Goal: Check status: Check status

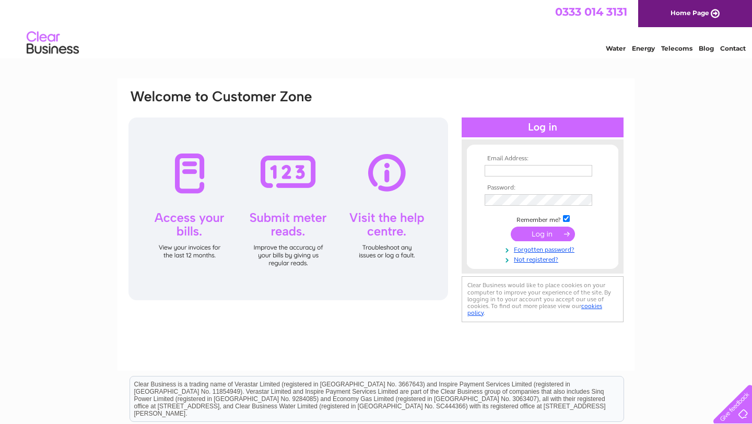
type input "wanhoiming@gmail.com"
click at [541, 234] on input "submit" at bounding box center [542, 234] width 64 height 15
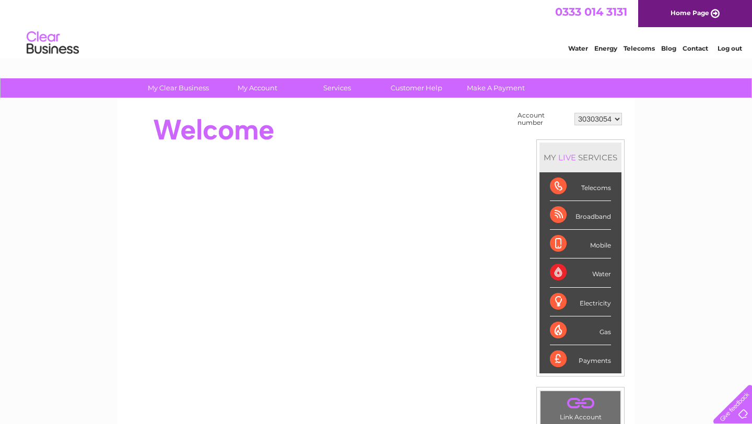
click at [617, 119] on select "30303054" at bounding box center [597, 119] width 47 height 13
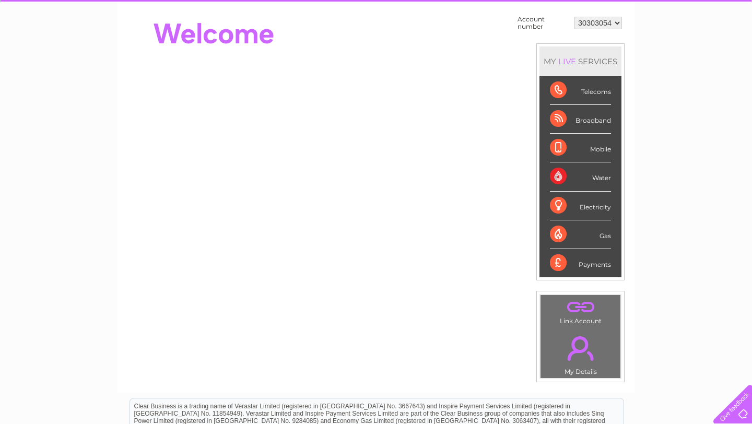
scroll to position [88, 0]
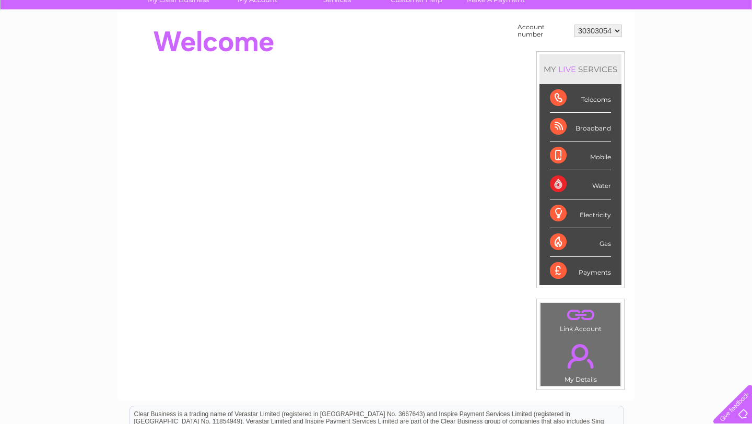
click at [674, 224] on div "My Clear Business Login Details My Details My Preferences Link Account My Accou…" at bounding box center [376, 284] width 752 height 589
